Goal: Download file/media

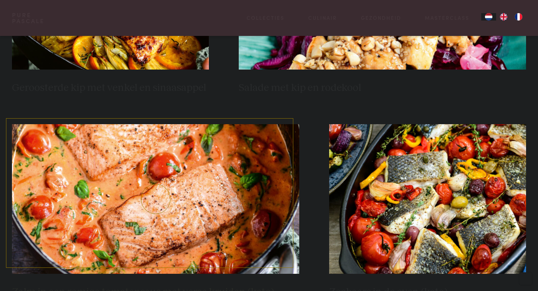
scroll to position [644, 0]
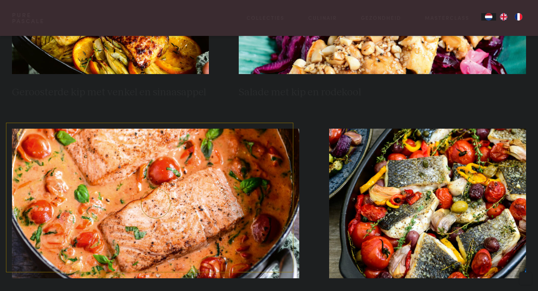
click at [267, 210] on img at bounding box center [156, 203] width 288 height 149
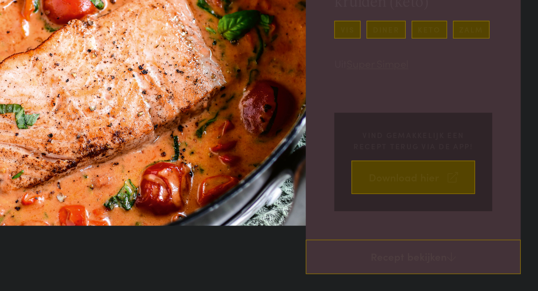
scroll to position [68, 0]
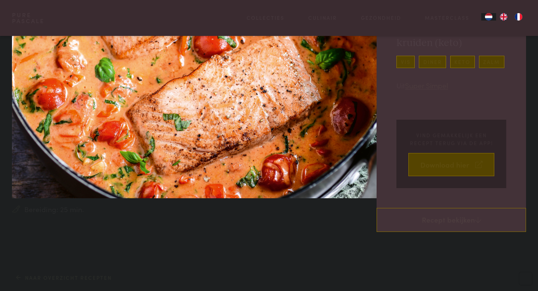
click at [147, 130] on img at bounding box center [203, 83] width 383 height 230
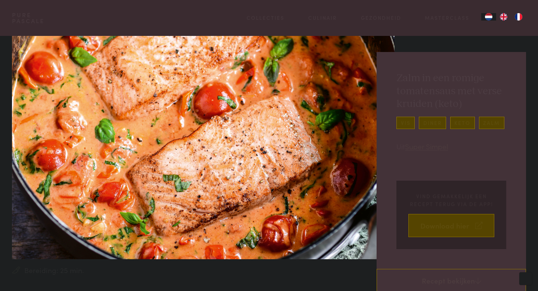
scroll to position [3, 0]
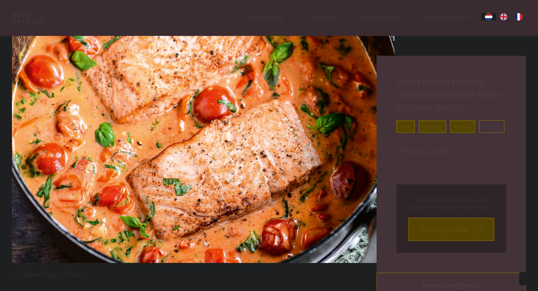
click at [490, 130] on link "zalm" at bounding box center [491, 126] width 25 height 12
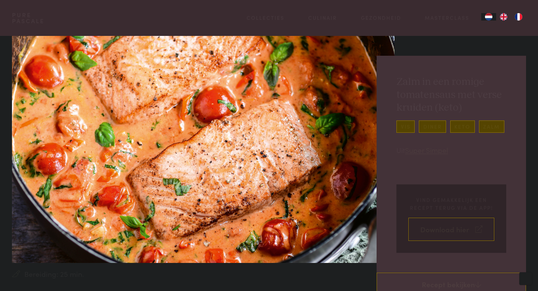
click at [445, 227] on link "Download hier" at bounding box center [451, 229] width 86 height 24
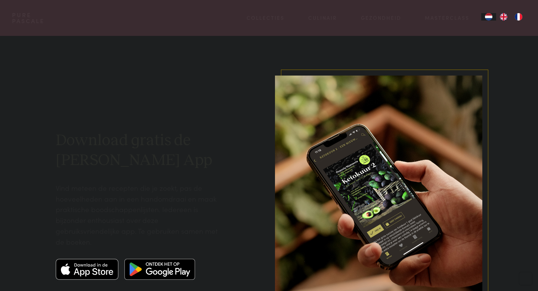
click at [177, 103] on div "Download gratis de Pascale Naessens App Vind meteen de recepten die je zoekt, p…" at bounding box center [138, 204] width 164 height 259
click at [242, 170] on div at bounding box center [247, 204] width 32 height 259
click at [91, 269] on img at bounding box center [87, 269] width 63 height 21
